Goal: Check status

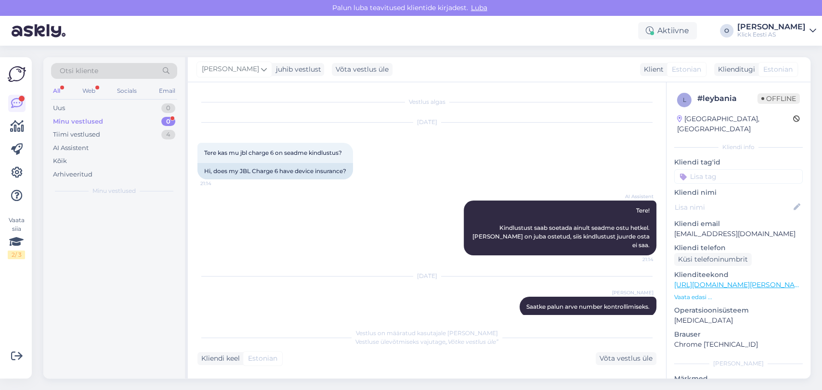
scroll to position [4, 0]
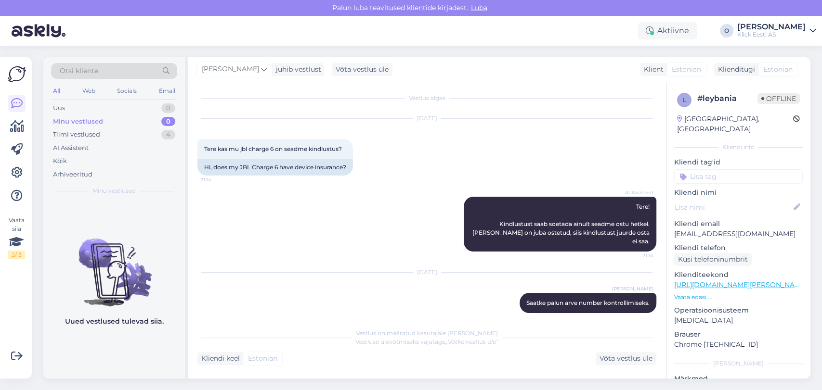
click at [114, 117] on div "Minu vestlused 0" at bounding box center [114, 121] width 126 height 13
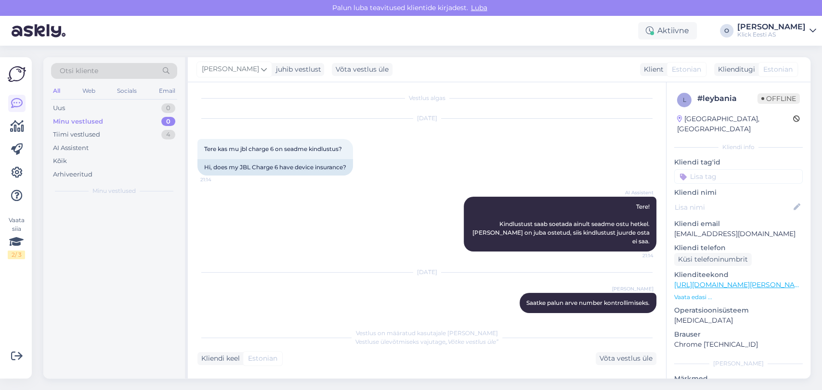
click at [114, 117] on div "Minu vestlused 0" at bounding box center [114, 121] width 126 height 13
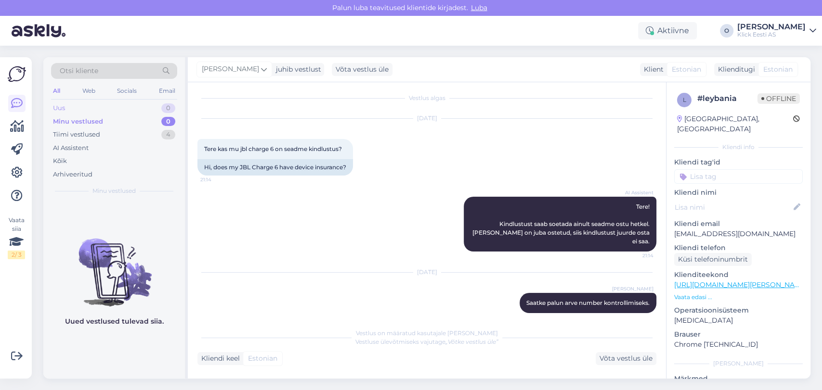
click at [108, 106] on div "Uus 0" at bounding box center [114, 108] width 126 height 13
click at [101, 135] on div "Tiimi vestlused 4" at bounding box center [114, 134] width 126 height 13
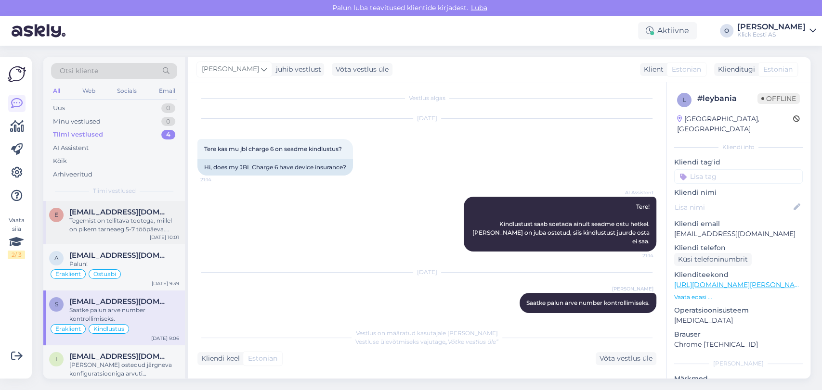
click at [96, 215] on span "[EMAIL_ADDRESS][DOMAIN_NAME]" at bounding box center [119, 212] width 100 height 9
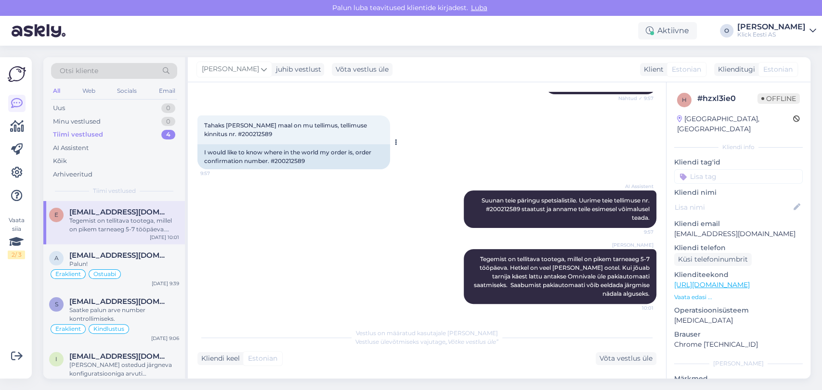
click at [221, 136] on div "Tahaks [PERSON_NAME] maal on mu tellimus, tellimuse kinnitus nr. #200212589 9:57" at bounding box center [293, 130] width 193 height 29
click at [221, 136] on span "Tahaks [PERSON_NAME] maal on mu tellimus, tellimuse kinnitus nr. #200212589" at bounding box center [286, 130] width 164 height 16
copy div "200212589 9:57"
